Goal: Check status

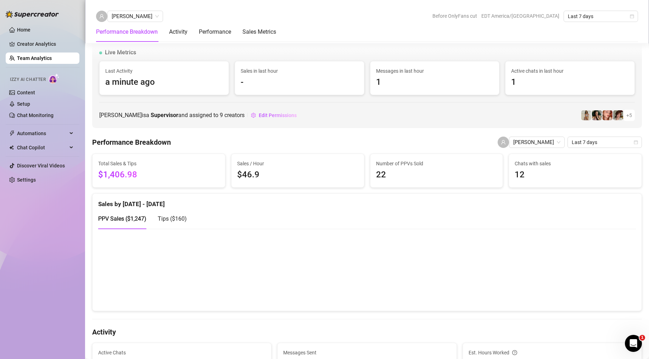
scroll to position [177, 0]
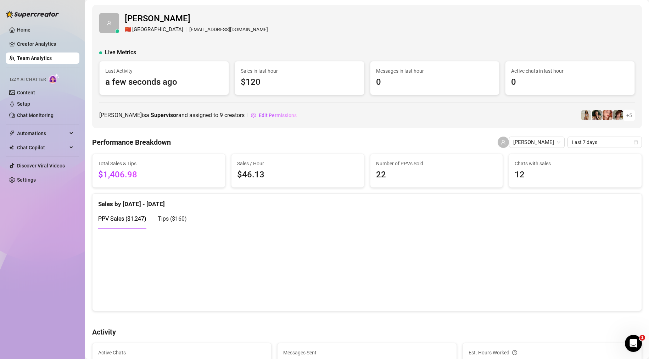
click at [173, 220] on span "Tips ( $160 )" at bounding box center [172, 218] width 29 height 7
click at [129, 216] on span "PPV Sales ( $1,247 )" at bounding box center [122, 218] width 48 height 7
click at [162, 214] on div "Tips ( $160 )" at bounding box center [172, 218] width 29 height 9
click at [129, 217] on span "PPV Sales ( $1,247 )" at bounding box center [122, 218] width 48 height 7
click at [175, 218] on span "Tips ( $160 )" at bounding box center [172, 218] width 29 height 7
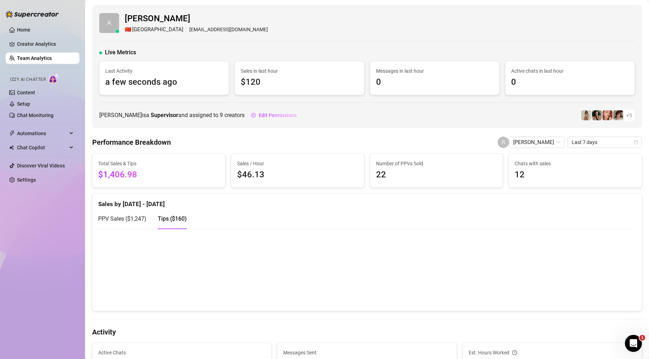
click at [127, 218] on span "PPV Sales ( $1,247 )" at bounding box center [122, 218] width 48 height 7
